Goal: Transaction & Acquisition: Purchase product/service

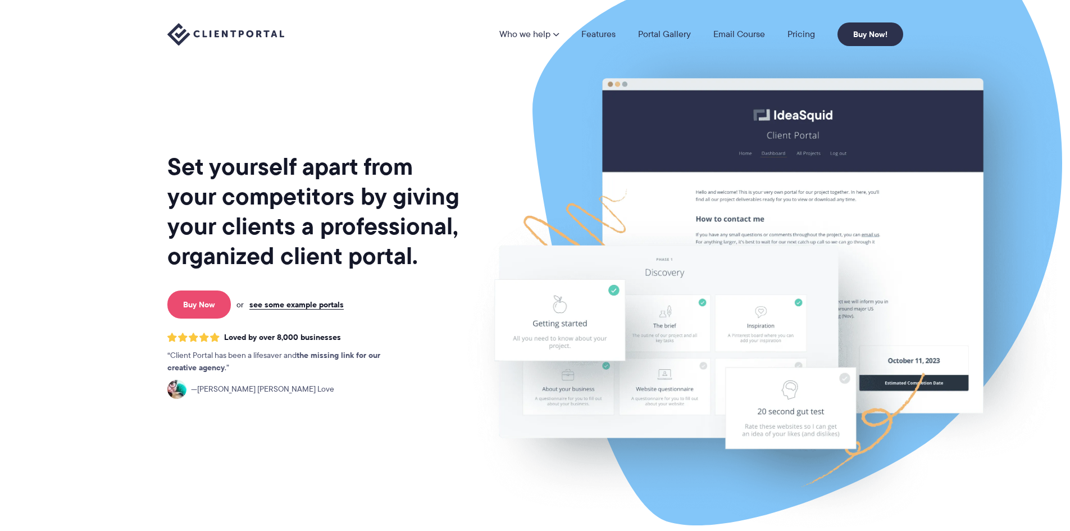
click at [194, 301] on link "Buy Now" at bounding box center [198, 304] width 63 height 28
click at [275, 301] on link "see some example portals" at bounding box center [296, 304] width 94 height 10
click at [300, 305] on link "see some example portals" at bounding box center [296, 304] width 94 height 10
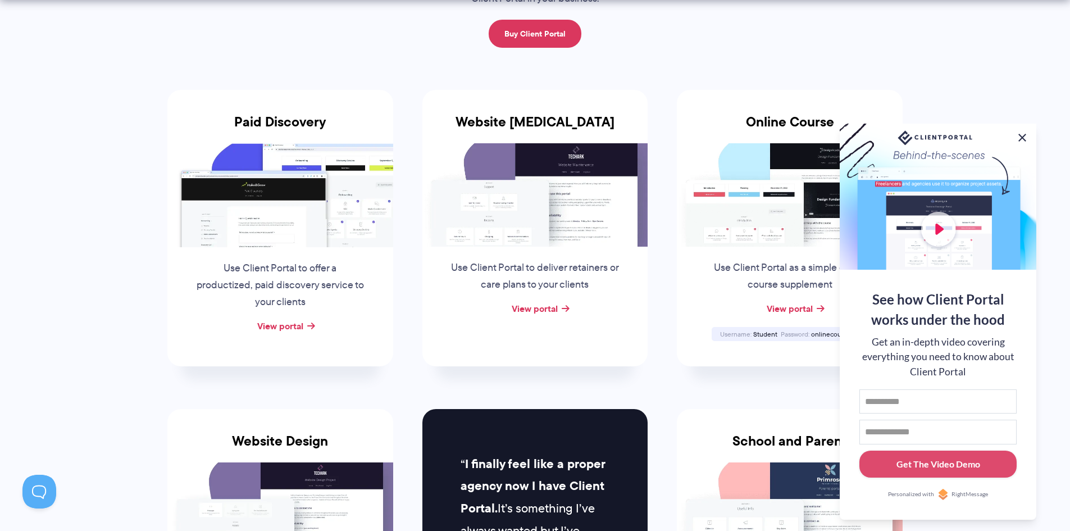
click at [1018, 135] on button at bounding box center [1022, 137] width 13 height 13
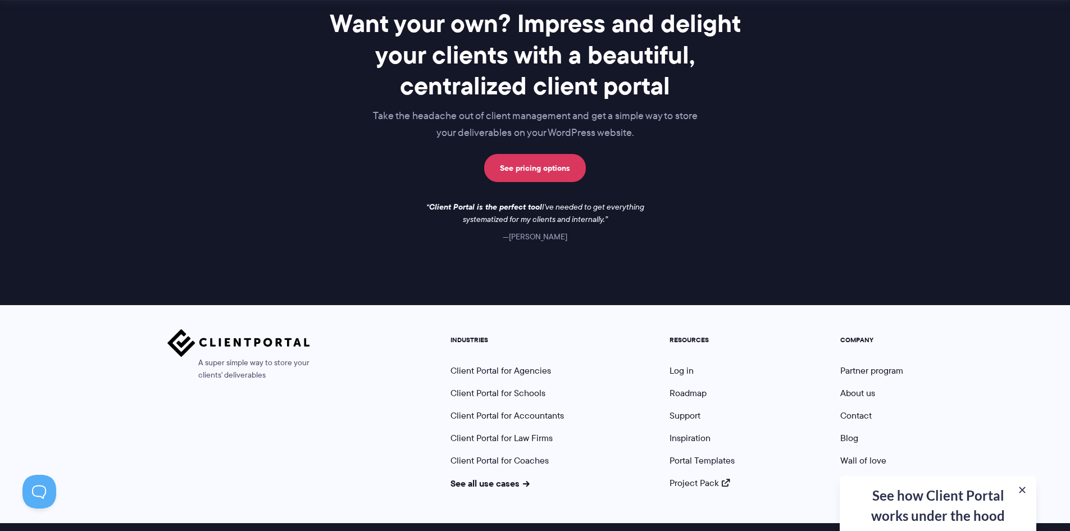
scroll to position [1618, 0]
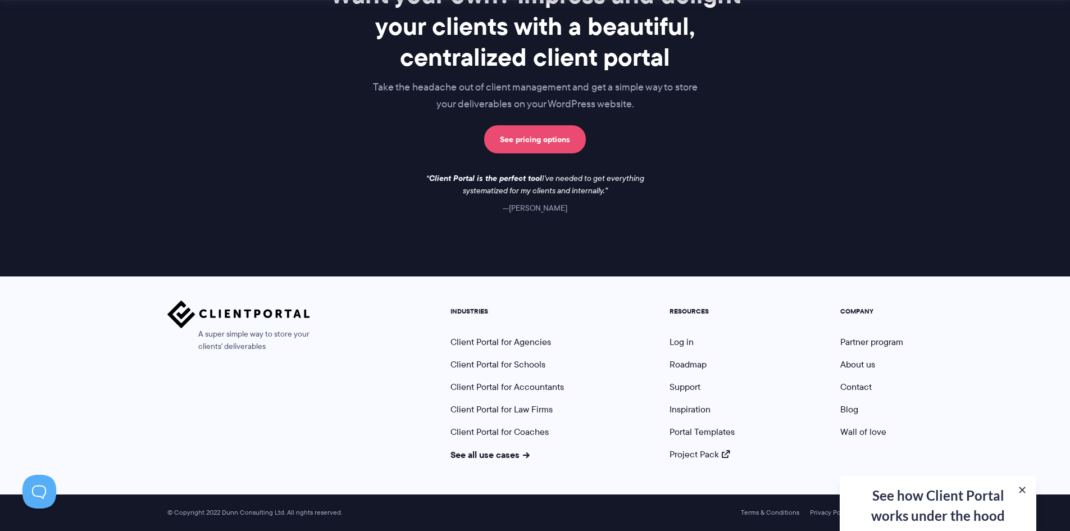
click at [549, 143] on link "See pricing options" at bounding box center [535, 139] width 102 height 28
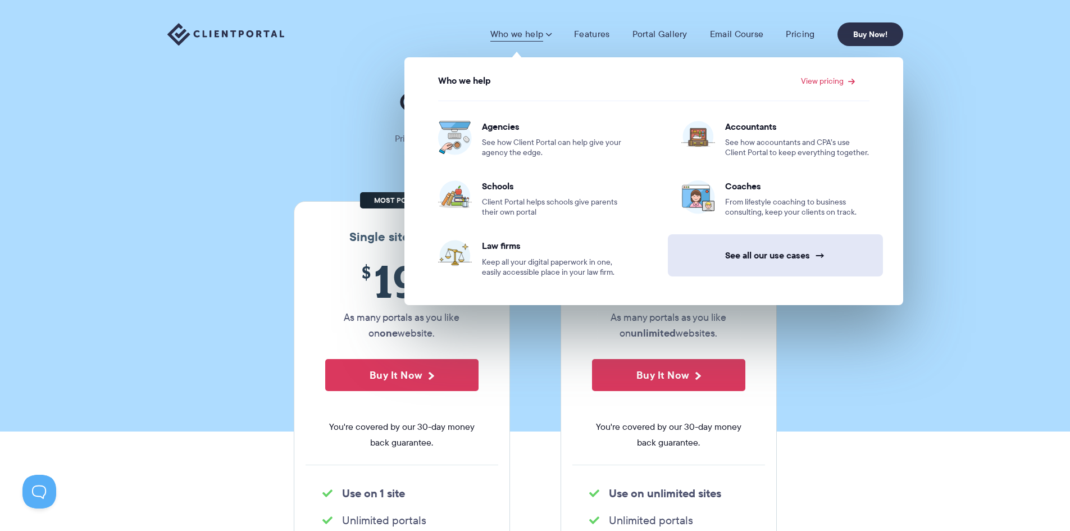
click at [779, 251] on link "See all our use cases →" at bounding box center [775, 255] width 215 height 42
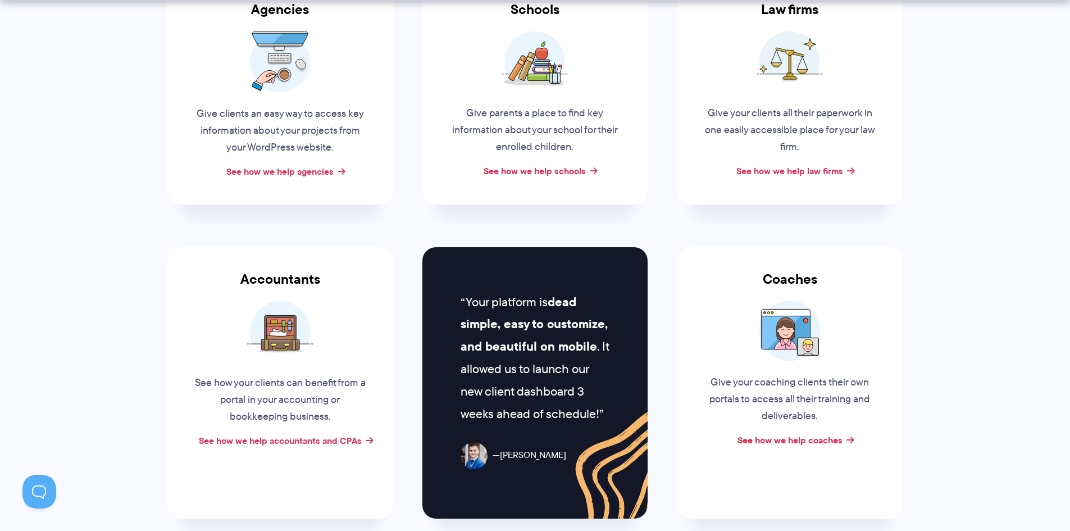
scroll to position [337, 0]
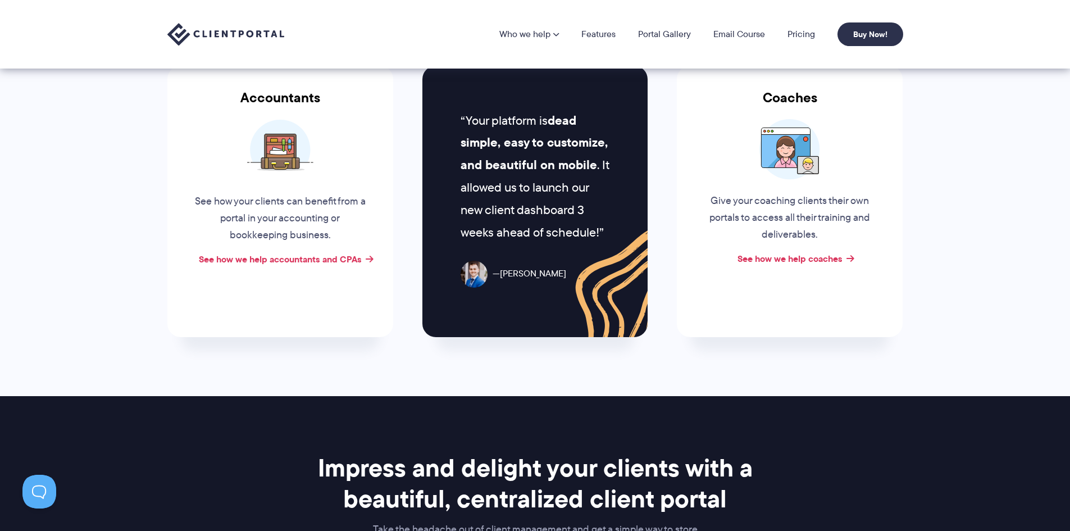
click at [304, 201] on div "See how your clients can benefit from a portal in your accounting or bookkeepin…" at bounding box center [280, 215] width 193 height 71
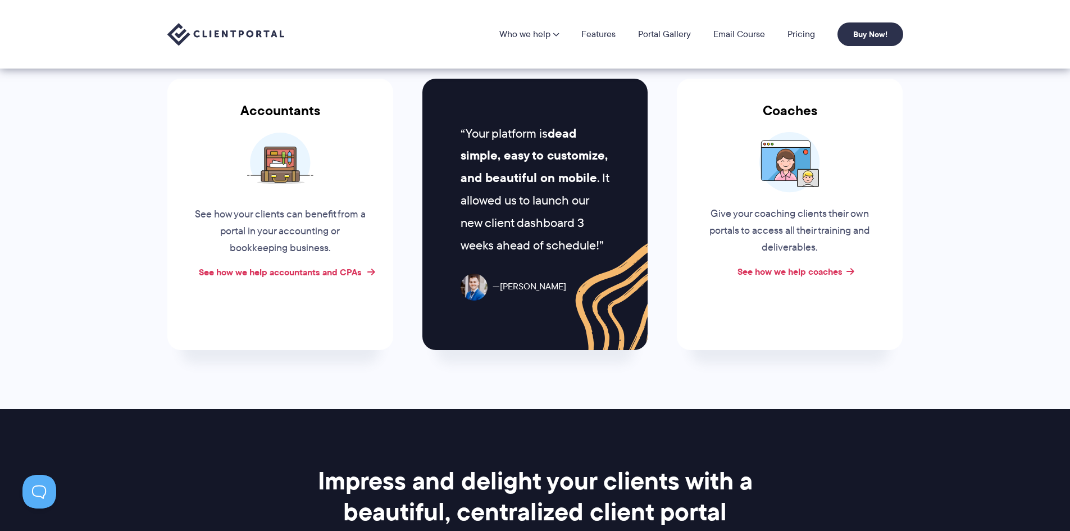
click at [305, 268] on link "See how we help accountants and CPAs" at bounding box center [280, 271] width 163 height 13
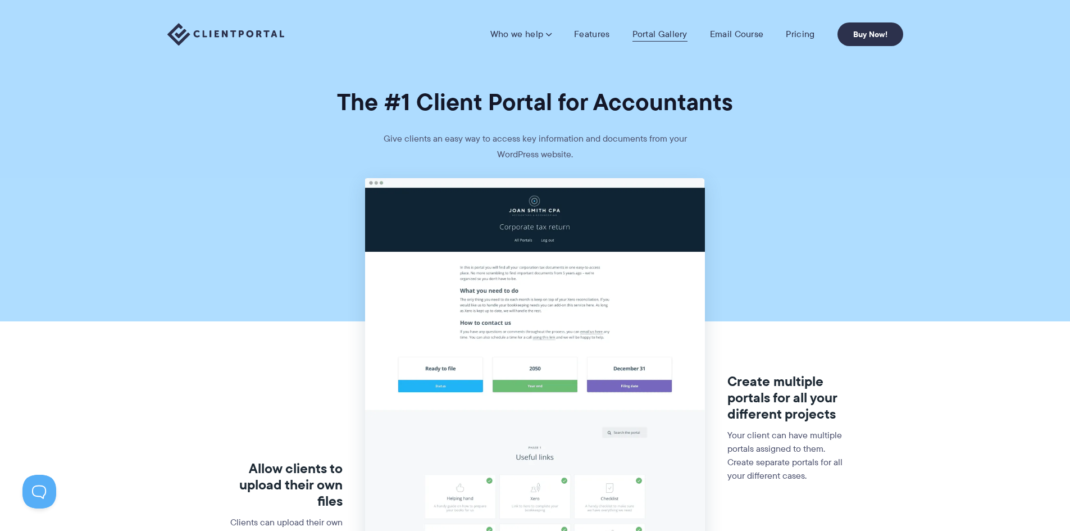
click at [653, 38] on link "Portal Gallery" at bounding box center [659, 34] width 55 height 11
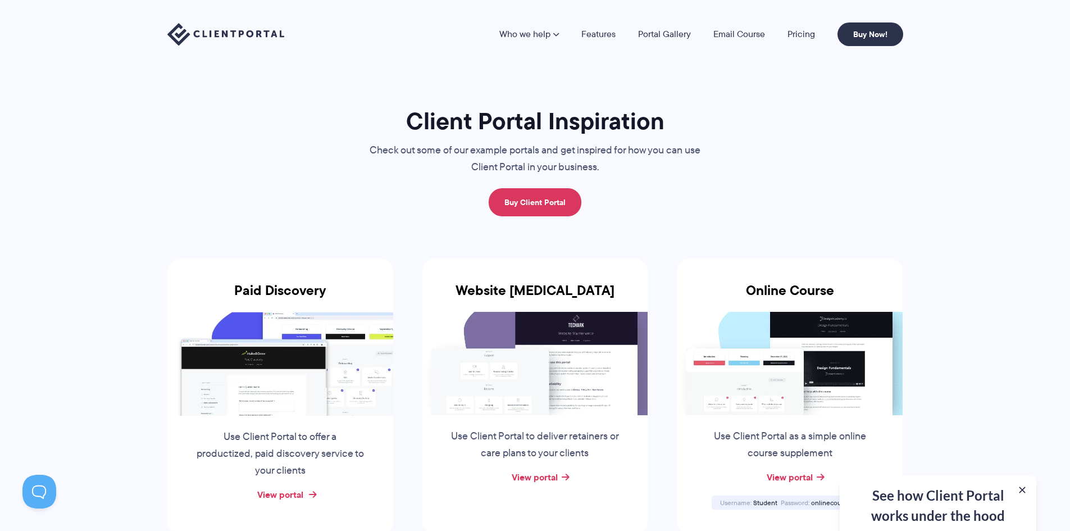
click at [289, 493] on link "View portal" at bounding box center [280, 494] width 46 height 13
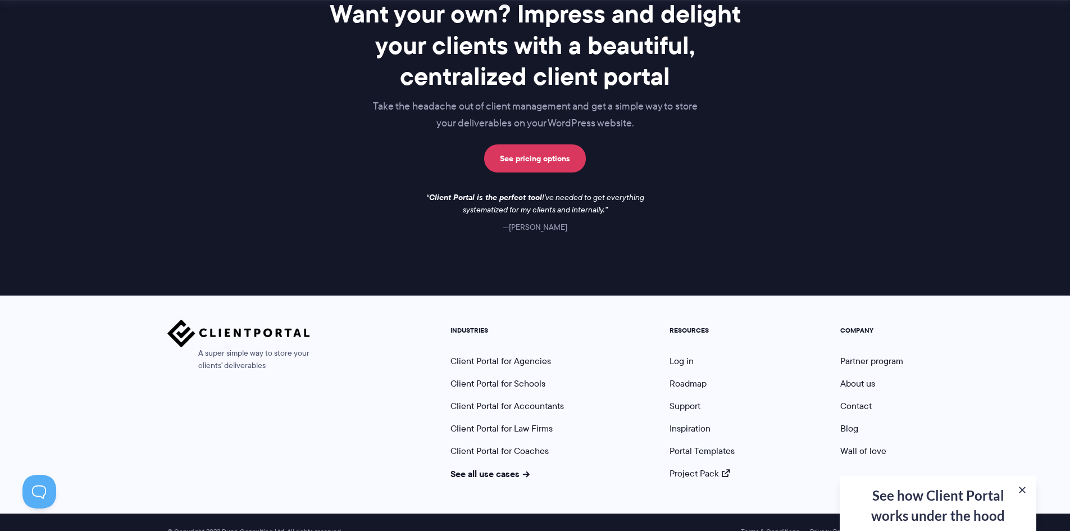
scroll to position [1618, 0]
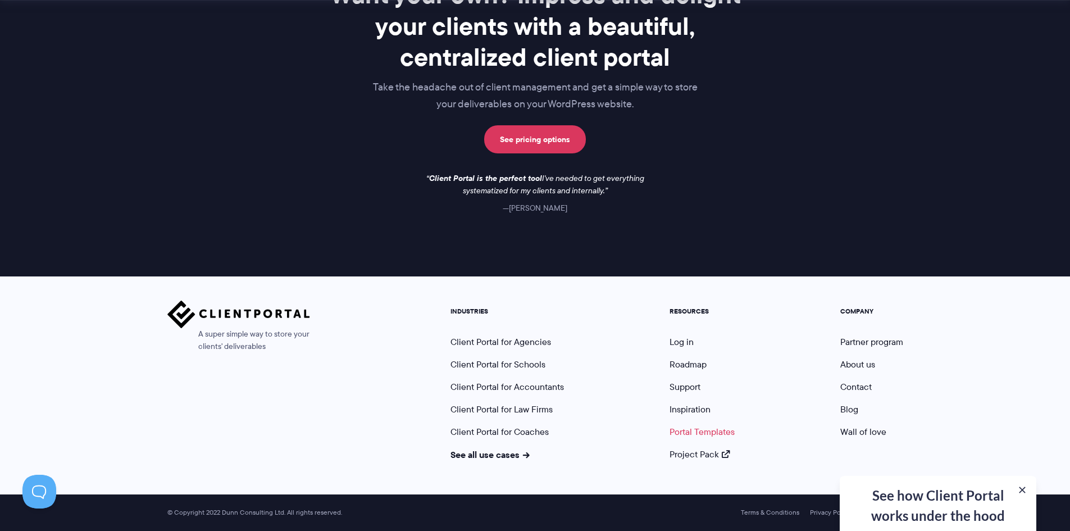
click at [708, 434] on link "Portal Templates" at bounding box center [702, 431] width 65 height 13
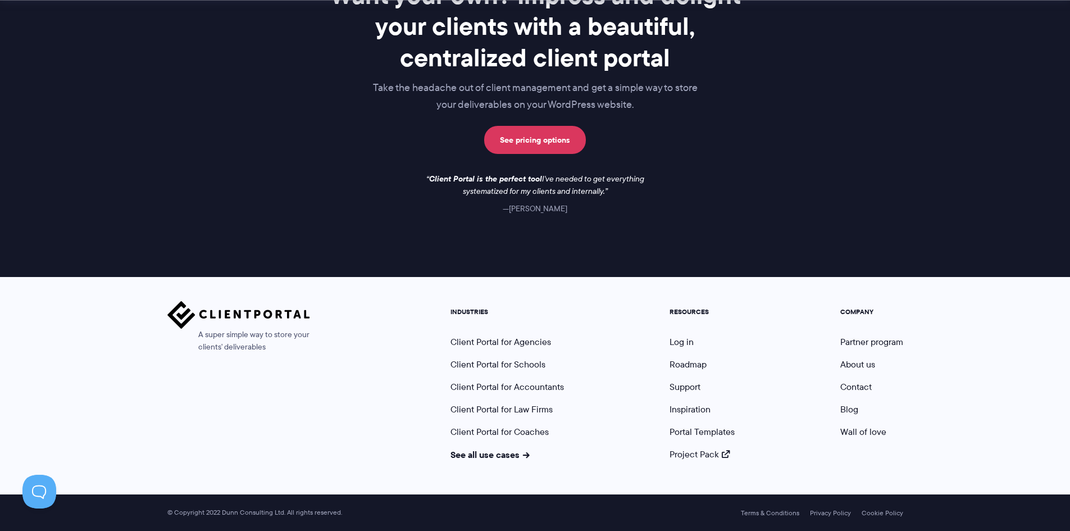
scroll to position [958, 0]
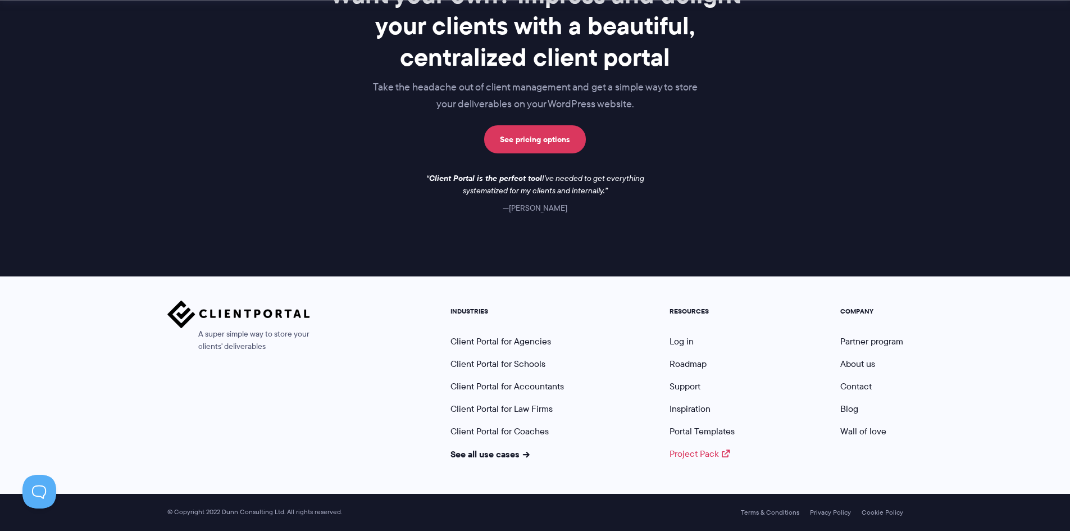
click at [708, 456] on link "Project Pack" at bounding box center [700, 453] width 61 height 13
click at [540, 145] on link "See pricing options" at bounding box center [535, 139] width 102 height 28
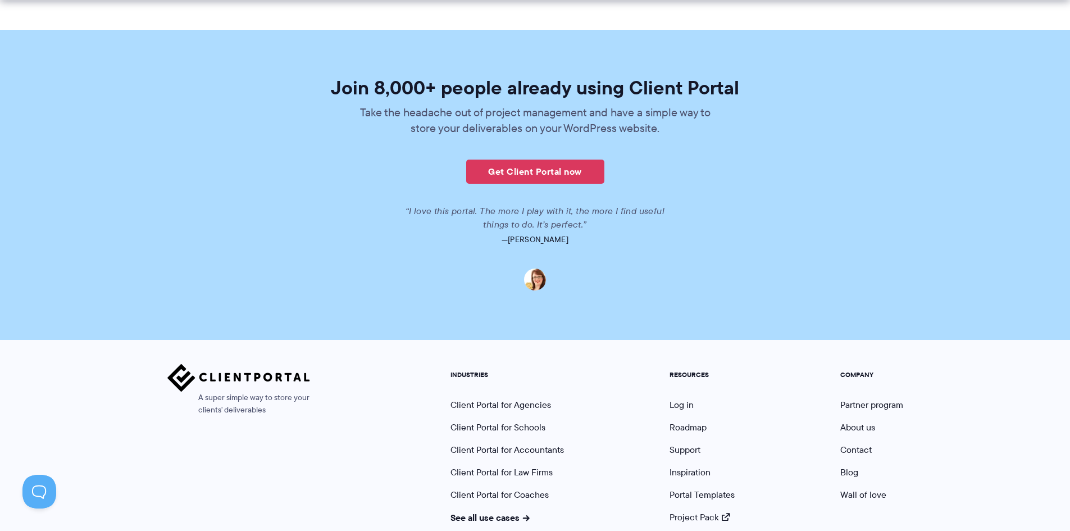
scroll to position [2735, 0]
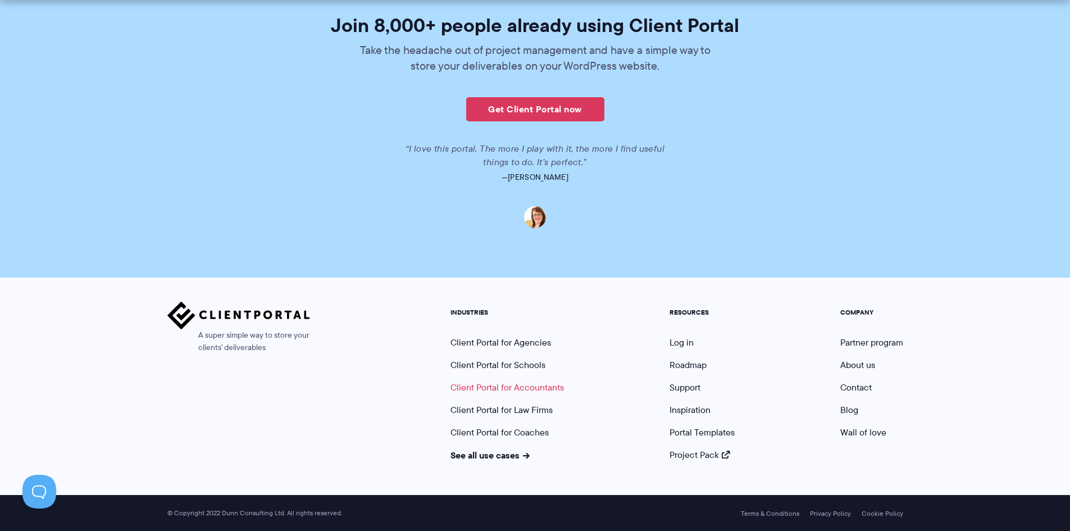
click at [545, 382] on link "Client Portal for Accountants" at bounding box center [506, 387] width 113 height 13
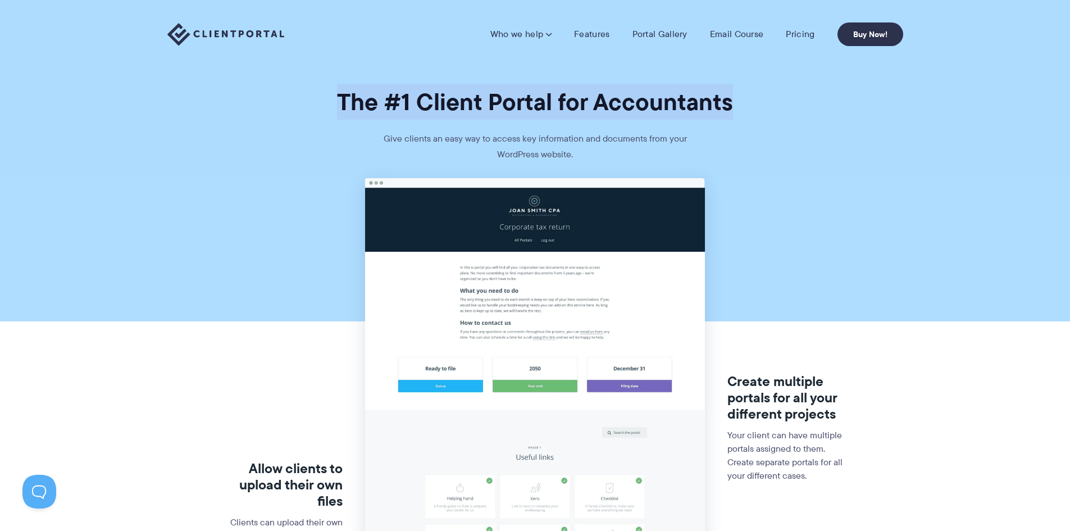
drag, startPoint x: 346, startPoint y: 100, endPoint x: 727, endPoint y: 88, distance: 381.6
click at [726, 88] on h1 "The #1 Client Portal for Accountants" at bounding box center [535, 102] width 1070 height 30
click at [728, 88] on h1 "The #1 Client Portal for Accountants" at bounding box center [535, 102] width 1070 height 30
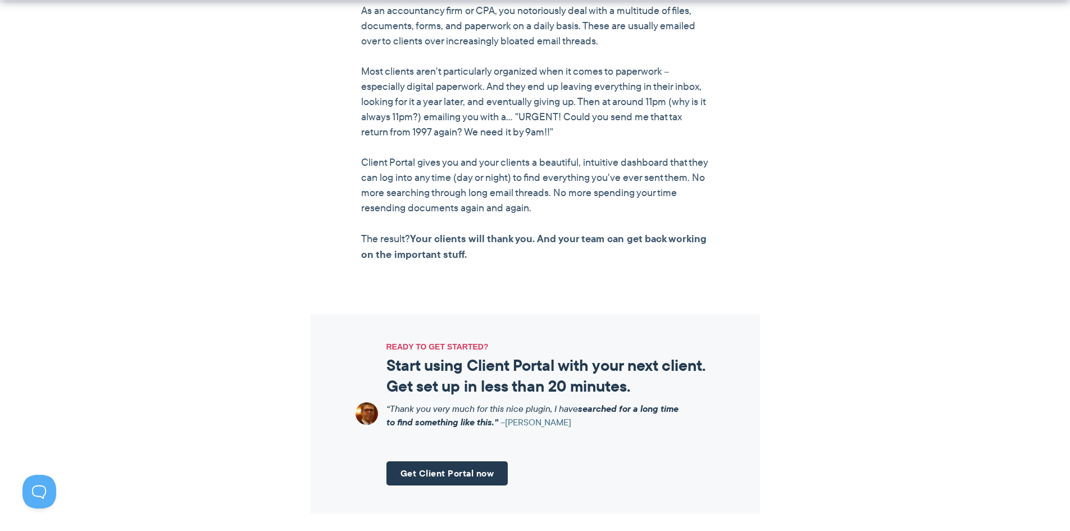
scroll to position [1067, 0]
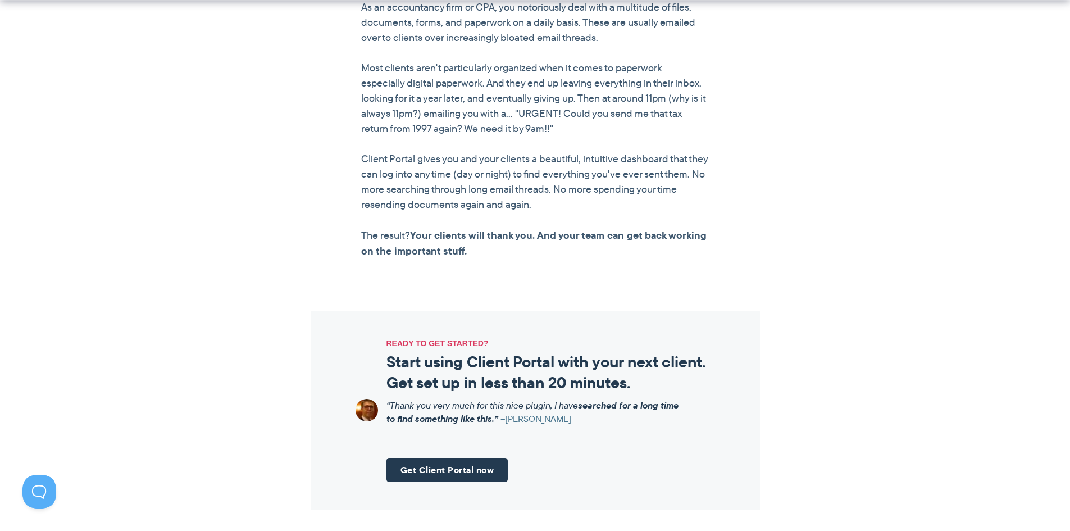
click at [845, 279] on section "“We need a place to keep all our clients paperwork together – we're spending to…" at bounding box center [535, 103] width 1070 height 415
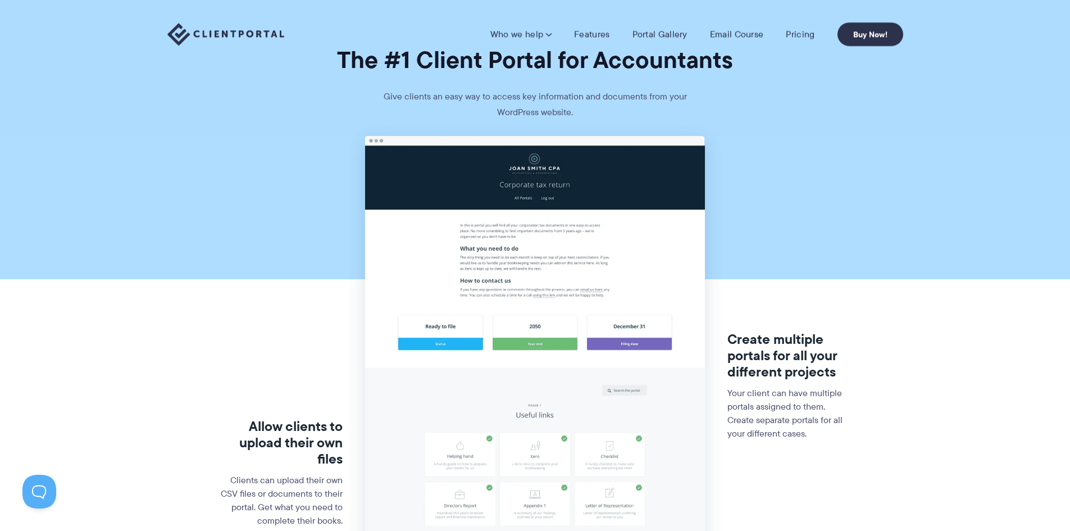
scroll to position [0, 0]
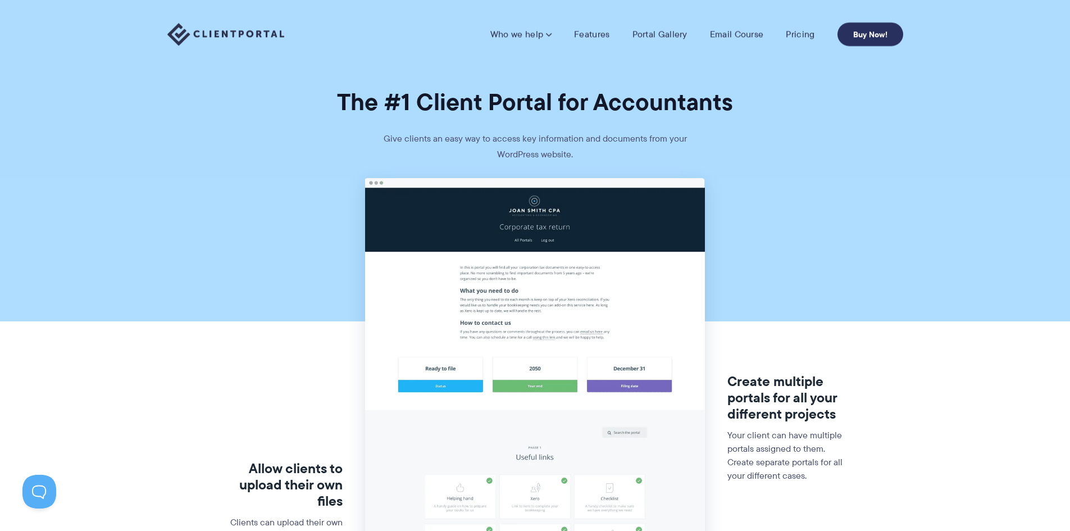
click at [864, 34] on link "Buy Now!" at bounding box center [870, 34] width 66 height 24
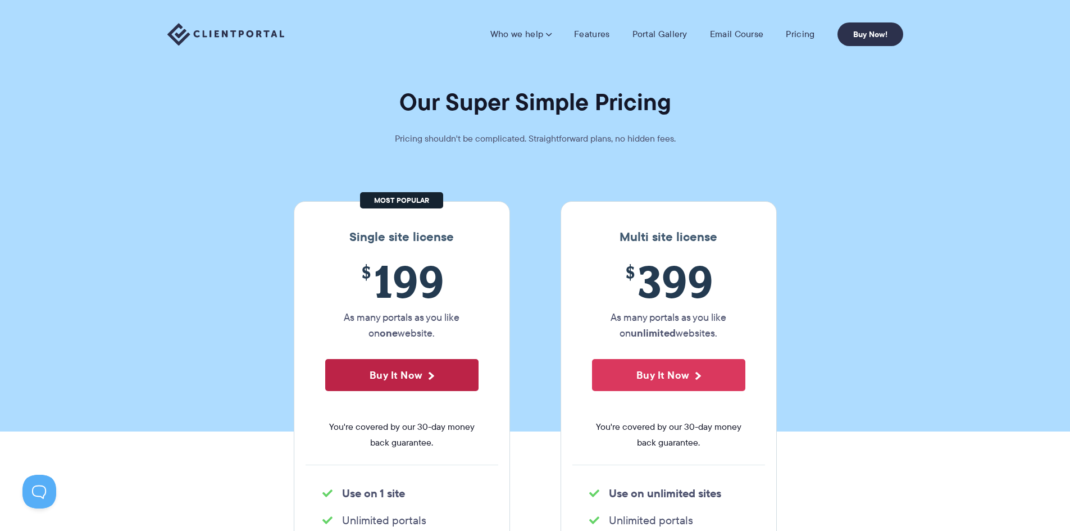
click at [429, 389] on button "Buy It Now" at bounding box center [401, 375] width 153 height 32
